Goal: Information Seeking & Learning: Learn about a topic

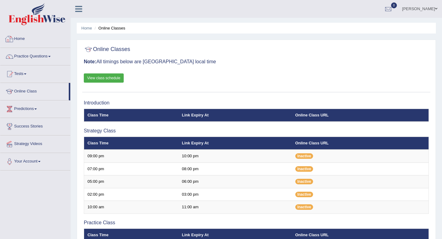
click at [20, 39] on link "Home" at bounding box center [35, 37] width 70 height 15
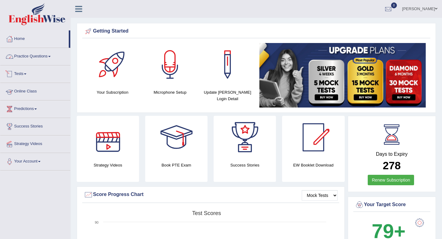
click at [46, 58] on link "Practice Questions" at bounding box center [35, 55] width 70 height 15
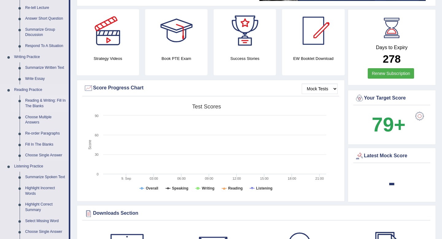
scroll to position [107, 0]
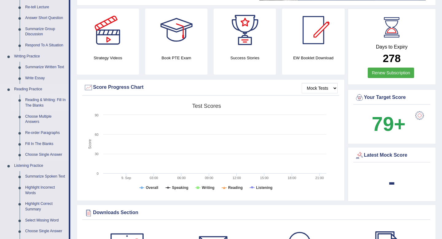
click at [32, 99] on link "Reading & Writing: Fill In The Blanks" at bounding box center [45, 103] width 46 height 16
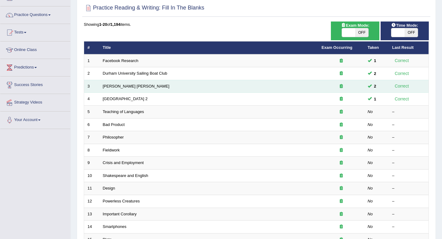
scroll to position [42, 0]
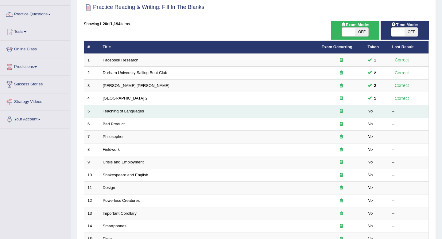
click at [136, 114] on td "Teaching of Languages" at bounding box center [208, 111] width 219 height 13
click at [136, 111] on link "Teaching of Languages" at bounding box center [123, 111] width 41 height 5
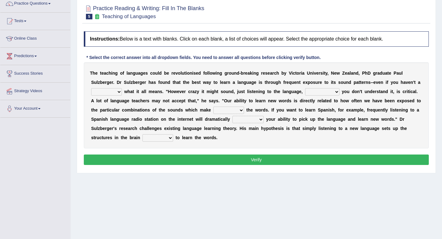
scroll to position [57, 0]
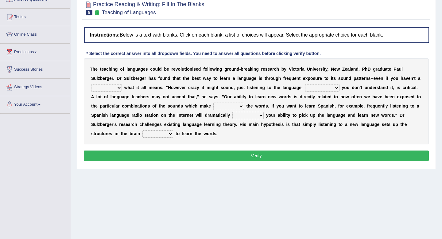
click at [113, 86] on select "dew claw clue due" at bounding box center [106, 87] width 31 height 7
select select "clue"
click at [305, 87] on select "but also all together even though if so" at bounding box center [322, 87] width 34 height 7
select select "even though"
click at [238, 107] on select "down up of on" at bounding box center [228, 105] width 31 height 7
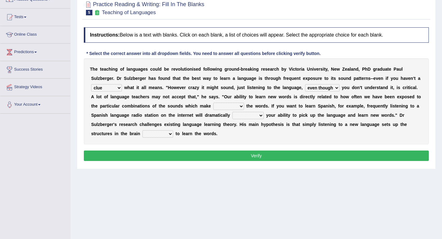
select select "up"
click at [242, 116] on select "evaluate exaggerate describe boost" at bounding box center [247, 115] width 31 height 7
select select "boost"
click at [158, 134] on select "requiring required directed to require" at bounding box center [157, 133] width 31 height 7
select select "required"
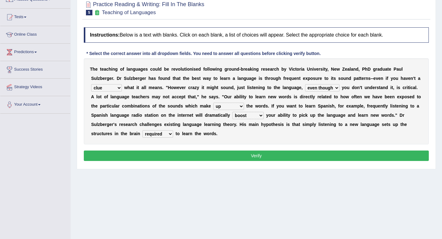
click at [162, 137] on select "requiring required directed to require" at bounding box center [157, 133] width 31 height 7
click at [206, 160] on button "Verify" at bounding box center [256, 155] width 345 height 10
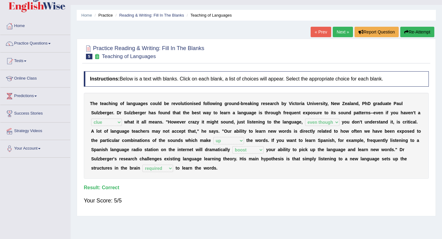
scroll to position [0, 0]
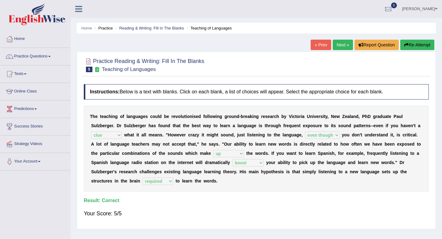
click at [338, 44] on link "Next »" at bounding box center [343, 45] width 20 height 10
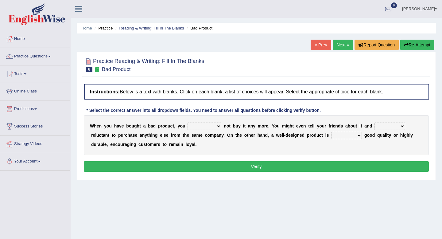
click at [210, 128] on select "would have should have should" at bounding box center [204, 125] width 34 height 7
click at [206, 126] on select "would have should have should" at bounding box center [204, 125] width 34 height 7
select select "should"
click at [386, 128] on select "is are be being" at bounding box center [389, 125] width 31 height 7
select select "are"
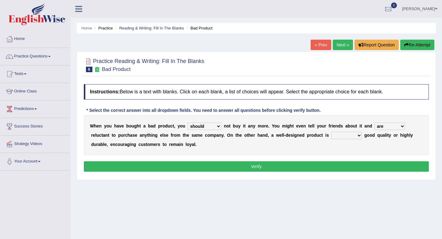
click at [348, 135] on select "both also neither either" at bounding box center [346, 135] width 31 height 7
click at [337, 136] on select "both also neither either" at bounding box center [346, 135] width 31 height 7
select select "either"
click at [266, 167] on button "Verify" at bounding box center [256, 166] width 345 height 10
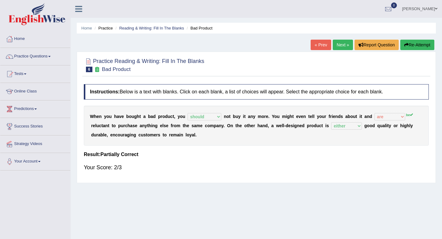
click at [340, 47] on link "Next »" at bounding box center [343, 45] width 20 height 10
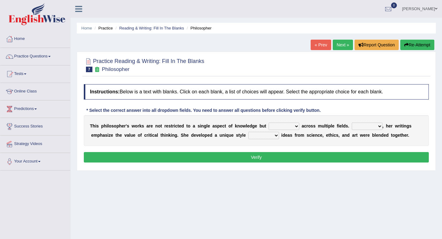
click at [284, 124] on select "constrain contain assemble extend" at bounding box center [284, 125] width 31 height 7
select select "extend"
click at [372, 126] on select "Rather So Moreover Likely" at bounding box center [367, 125] width 31 height 7
select select "Moreover"
click at [357, 125] on select "Rather So Moreover Likely" at bounding box center [367, 125] width 31 height 7
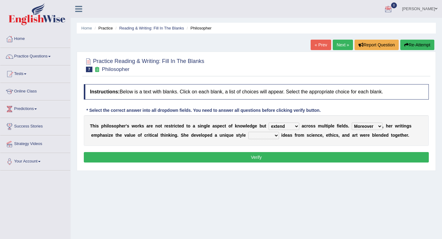
click at [270, 137] on select "in that that which in which" at bounding box center [263, 135] width 31 height 7
select select "in which"
click at [265, 160] on button "Verify" at bounding box center [256, 157] width 345 height 10
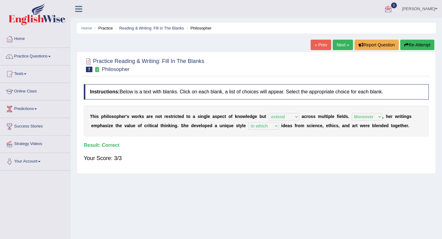
click at [339, 41] on link "Next »" at bounding box center [343, 45] width 20 height 10
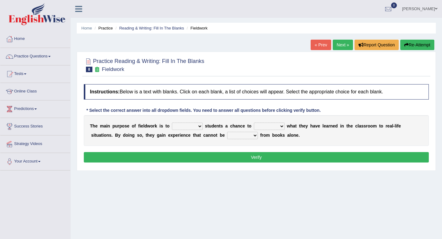
click at [191, 129] on select "resemble stow rave offer" at bounding box center [187, 125] width 31 height 7
select select "offer"
click at [272, 127] on select "compare align apply dismount" at bounding box center [269, 125] width 31 height 7
select select "apply"
click at [244, 136] on select "originated prepared obtained touted" at bounding box center [242, 135] width 31 height 7
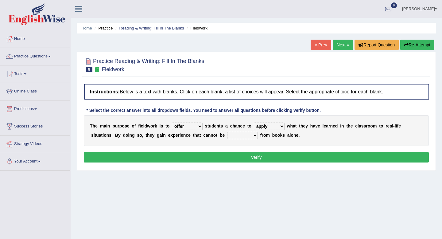
select select "obtained"
click at [247, 159] on button "Verify" at bounding box center [256, 157] width 345 height 10
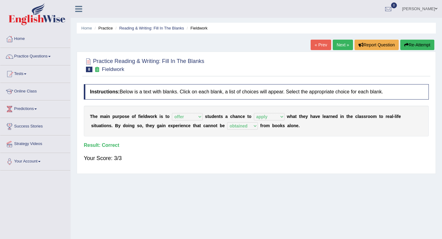
click at [335, 46] on link "Next »" at bounding box center [343, 45] width 20 height 10
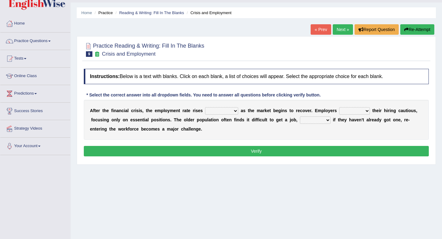
scroll to position [16, 0]
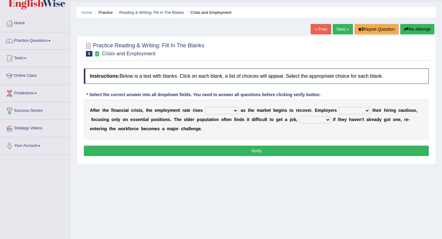
click at [220, 110] on select "normally conversely strenuously sharply" at bounding box center [221, 110] width 33 height 7
click at [226, 113] on select "normally conversely strenuously sharply" at bounding box center [221, 110] width 33 height 7
select select "sharply"
click at [360, 112] on select "keeping kept keep are kept" at bounding box center [354, 110] width 31 height 7
select select "keep"
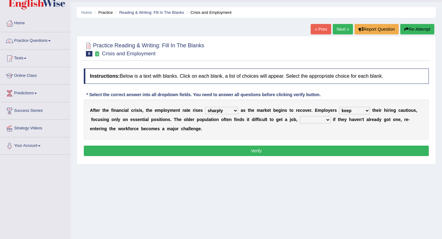
click at [317, 122] on select "although while then because" at bounding box center [315, 119] width 31 height 7
select select "because"
click at [291, 146] on button "Verify" at bounding box center [256, 150] width 345 height 10
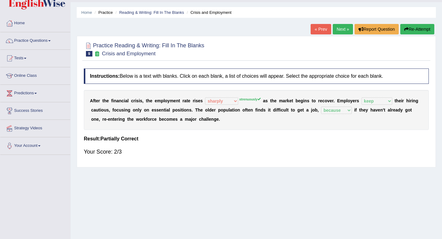
click at [336, 27] on link "Next »" at bounding box center [343, 29] width 20 height 10
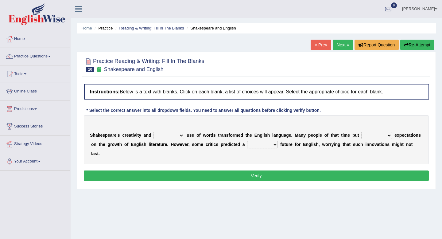
click at [169, 134] on select "idealized intensive fancied inventive" at bounding box center [168, 135] width 31 height 7
click at [179, 137] on select "idealized intensive fancied inventive" at bounding box center [168, 135] width 31 height 7
select select "inventive"
click at [367, 136] on select "wide much high more" at bounding box center [376, 135] width 31 height 7
select select "high"
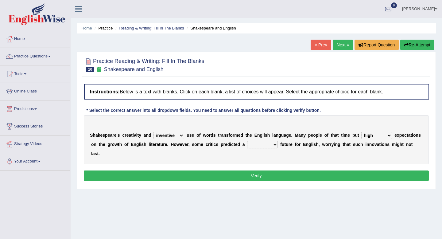
click at [257, 146] on select "monetary promising irresistible daunting" at bounding box center [262, 144] width 31 height 7
select select "daunting"
click at [258, 170] on button "Verify" at bounding box center [256, 175] width 345 height 10
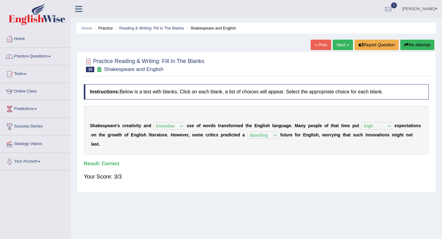
click at [337, 44] on link "Next »" at bounding box center [343, 45] width 20 height 10
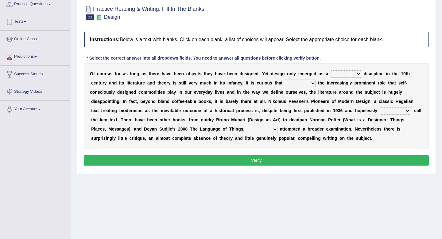
scroll to position [46, 0]
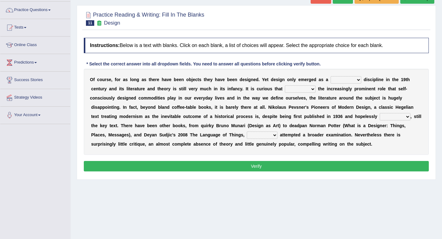
click at [339, 82] on select "bilateral ubiquitous foremost dedicated" at bounding box center [345, 79] width 31 height 7
select select "dedicated"
click at [307, 89] on select "since despite within through" at bounding box center [300, 88] width 31 height 7
select select "despite"
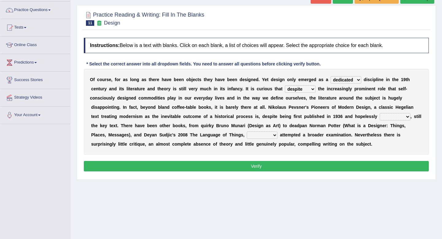
click at [309, 87] on select "since despite within through" at bounding box center [300, 88] width 31 height 7
click at [395, 119] on select "dates dating date dated" at bounding box center [395, 116] width 31 height 7
select select "dated"
click at [393, 118] on select "dates dating date dated" at bounding box center [395, 116] width 31 height 7
click at [247, 137] on select "which then however as" at bounding box center [262, 134] width 31 height 7
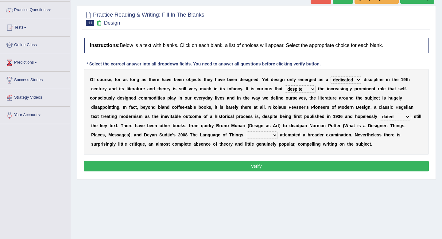
select select "which"
click at [246, 164] on button "Verify" at bounding box center [256, 166] width 345 height 10
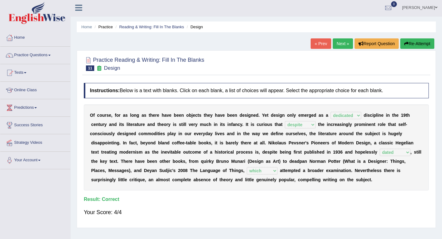
scroll to position [0, 0]
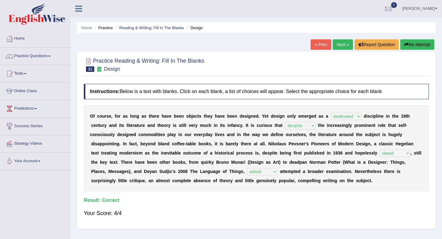
click at [337, 46] on link "Next »" at bounding box center [343, 44] width 20 height 10
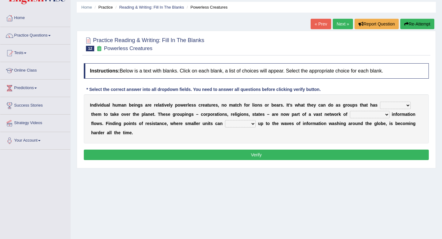
scroll to position [22, 0]
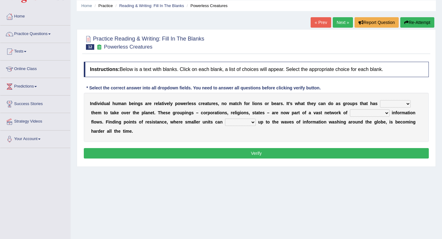
click at [388, 104] on select "enabled contended embodied conjured" at bounding box center [395, 103] width 31 height 7
select select "enabled"
click at [350, 113] on select "interconnected overlapping fastened exploited" at bounding box center [370, 112] width 40 height 7
select select "overlapping"
click at [225, 125] on select "stand raise hail pump" at bounding box center [240, 121] width 31 height 7
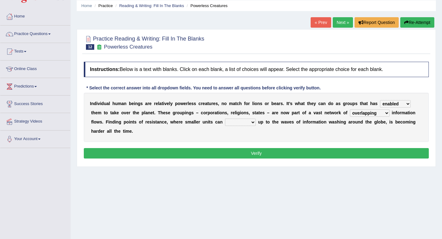
select select "stand"
click at [232, 155] on button "Verify" at bounding box center [256, 153] width 345 height 10
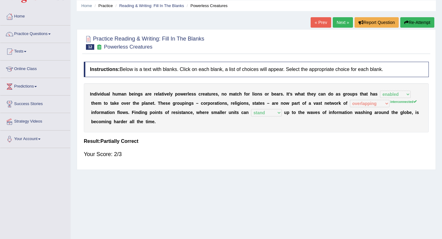
click at [340, 21] on link "Next »" at bounding box center [343, 22] width 20 height 10
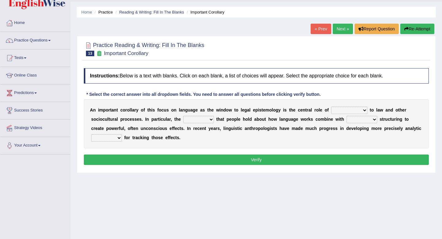
scroll to position [16, 0]
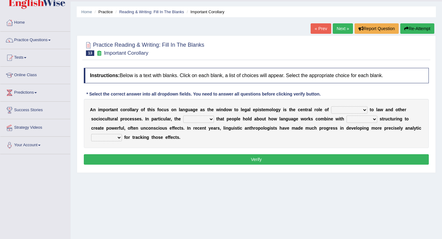
click at [339, 110] on select "discourse epoch dialect acquaintance" at bounding box center [349, 109] width 36 height 7
click at [347, 112] on select "discourse epoch dialect acquaintance" at bounding box center [349, 109] width 36 height 7
click at [350, 110] on select "discourse epoch dialect acquaintance" at bounding box center [349, 109] width 36 height 7
click at [361, 108] on select "discourse epoch dialect acquaintance" at bounding box center [349, 109] width 36 height 7
select select "dialect"
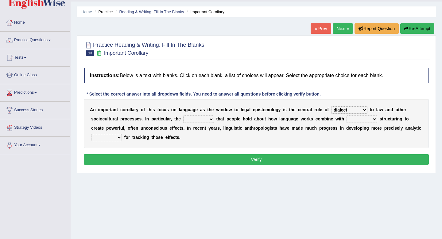
click at [191, 119] on select "deviation besmirch consent ideas" at bounding box center [198, 118] width 31 height 7
select select "ideas"
click at [359, 117] on select "mandatory linguistic legitimate customary" at bounding box center [361, 118] width 31 height 7
select select "mandatory"
click at [103, 137] on select "tools appetite albums stroke" at bounding box center [106, 137] width 31 height 7
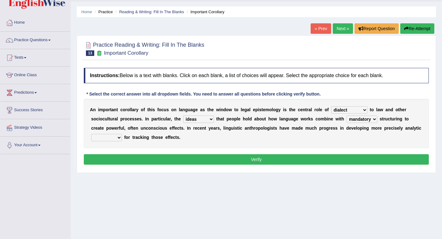
select select "tools"
click at [158, 157] on button "Verify" at bounding box center [256, 159] width 345 height 10
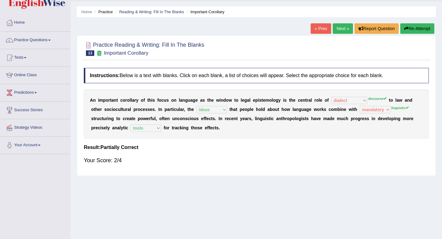
click at [411, 28] on button "Re-Attempt" at bounding box center [417, 28] width 34 height 10
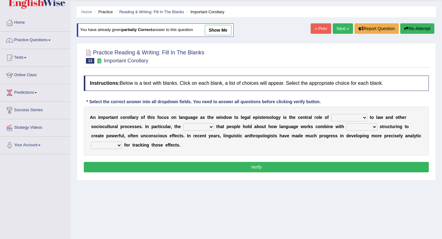
click at [342, 119] on select "discourse epoch dialect acquaintance" at bounding box center [349, 117] width 36 height 7
select select "discourse"
click at [196, 126] on select "deviation besmirch consent ideas" at bounding box center [198, 126] width 31 height 7
select select "ideas"
click at [366, 130] on select "mandatory linguistic legitimate customary" at bounding box center [361, 126] width 31 height 7
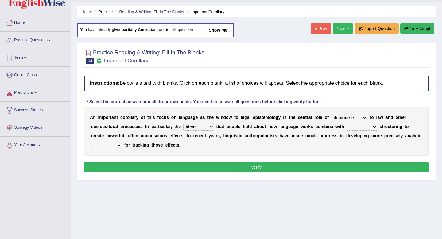
select select "linguistic"
click at [112, 144] on select "tools appetite albums stroke" at bounding box center [106, 144] width 31 height 7
select select "tools"
click at [154, 164] on button "Verify" at bounding box center [256, 167] width 345 height 10
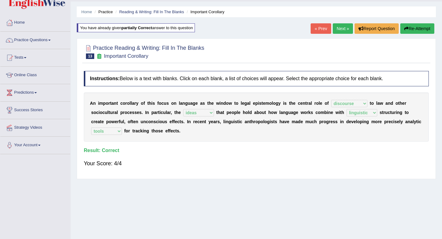
click at [340, 30] on link "Next »" at bounding box center [343, 28] width 20 height 10
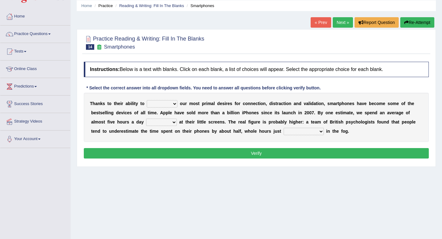
scroll to position [23, 0]
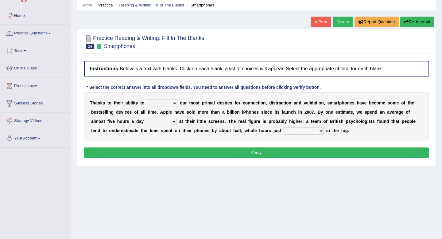
click at [160, 104] on select "hijack describe sharpen conserve" at bounding box center [162, 102] width 31 height 7
select select "conserve"
click at [173, 105] on select "hijack describe sharpen conserve" at bounding box center [162, 102] width 31 height 7
click at [165, 124] on select "watching waggling snoring staring" at bounding box center [161, 121] width 31 height 7
select select "watching"
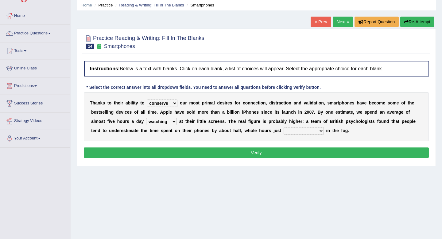
click at [292, 131] on select "has evaporated evaporating evaporate evaporates" at bounding box center [304, 130] width 40 height 7
select select "evaporating"
click at [295, 151] on button "Verify" at bounding box center [256, 152] width 345 height 10
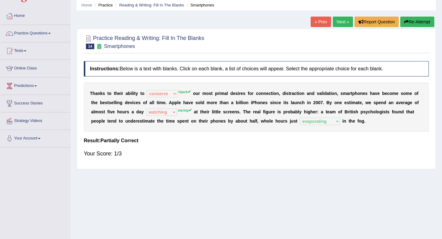
click at [407, 19] on button "Re-Attempt" at bounding box center [417, 22] width 34 height 10
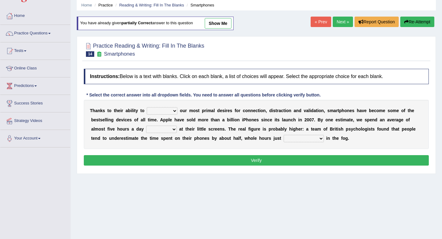
scroll to position [23, 0]
click at [168, 109] on select "hijack describe sharpen conserve" at bounding box center [162, 110] width 31 height 7
select select "hijack"
click at [157, 129] on select "watching waggling snoring staring" at bounding box center [161, 129] width 31 height 7
select select "staring"
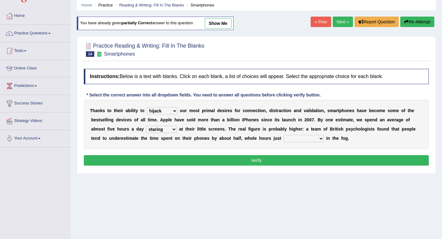
click at [306, 138] on select "has evaporated evaporating evaporate evaporates" at bounding box center [304, 138] width 40 height 7
select select "evaporating"
click at [309, 160] on button "Verify" at bounding box center [256, 160] width 345 height 10
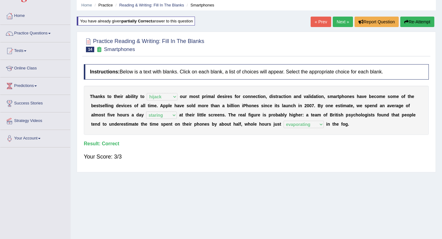
click at [340, 22] on link "Next »" at bounding box center [343, 22] width 20 height 10
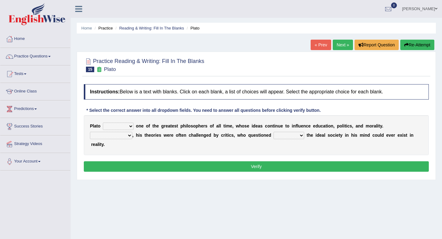
click at [125, 126] on select "keeps comes claims remains" at bounding box center [118, 125] width 31 height 7
select select "remains"
click at [113, 135] on select "Notwithstanding So However Whatever" at bounding box center [111, 135] width 42 height 7
select select "However"
click at [284, 138] on select "which what that whether" at bounding box center [288, 135] width 31 height 7
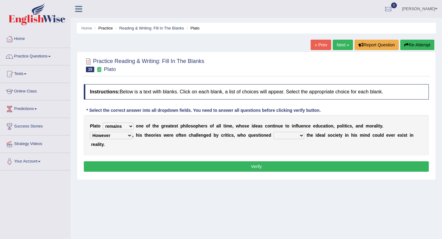
select select "that"
click at [285, 167] on button "Verify" at bounding box center [256, 166] width 345 height 10
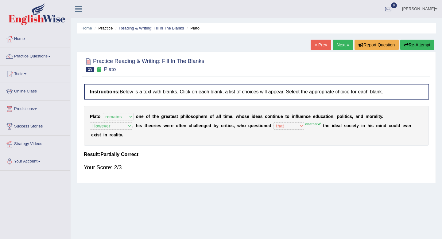
click at [338, 48] on link "Next »" at bounding box center [343, 45] width 20 height 10
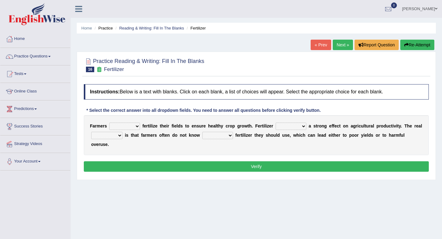
click at [137, 127] on select "must should need can" at bounding box center [124, 125] width 31 height 7
select select "must"
click at [294, 129] on select "has had have having" at bounding box center [291, 125] width 31 height 7
